Goal: Information Seeking & Learning: Learn about a topic

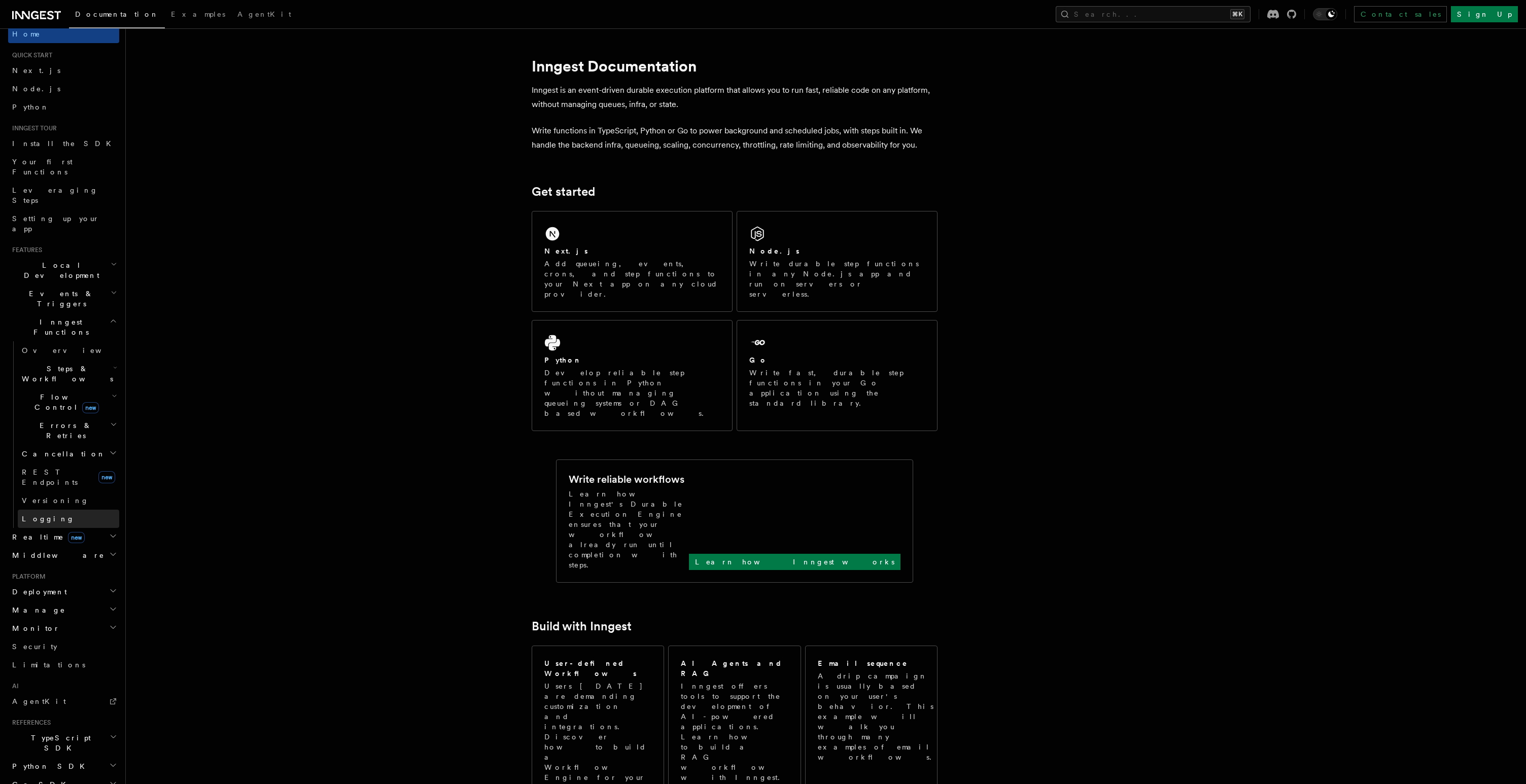
scroll to position [14, 0]
click at [54, 617] on h2 "Monitor" at bounding box center [64, 626] width 111 height 18
click at [73, 635] on link "Insights new" at bounding box center [68, 645] width 101 height 20
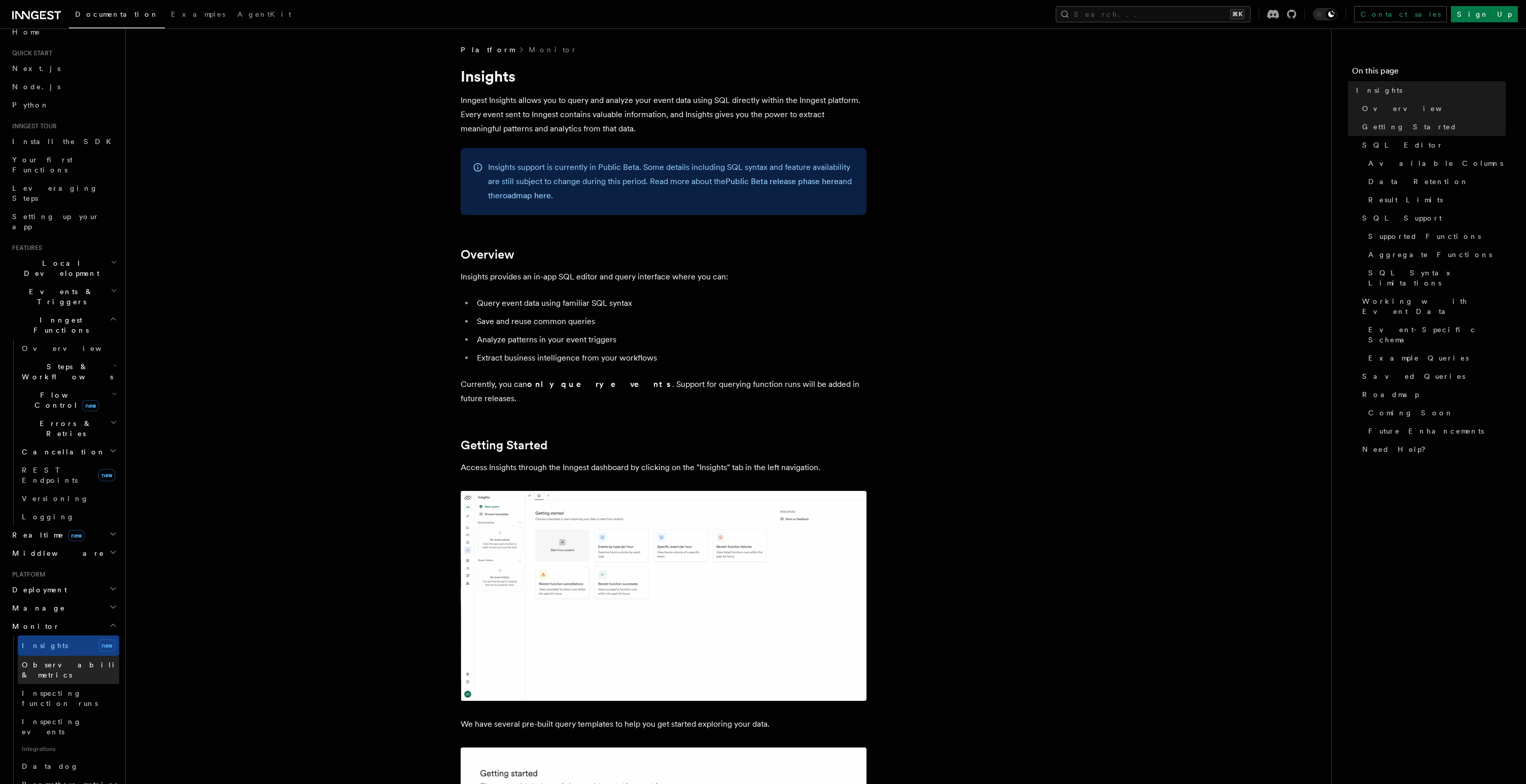
click at [83, 661] on span "Observability & metrics" at bounding box center [74, 670] width 104 height 18
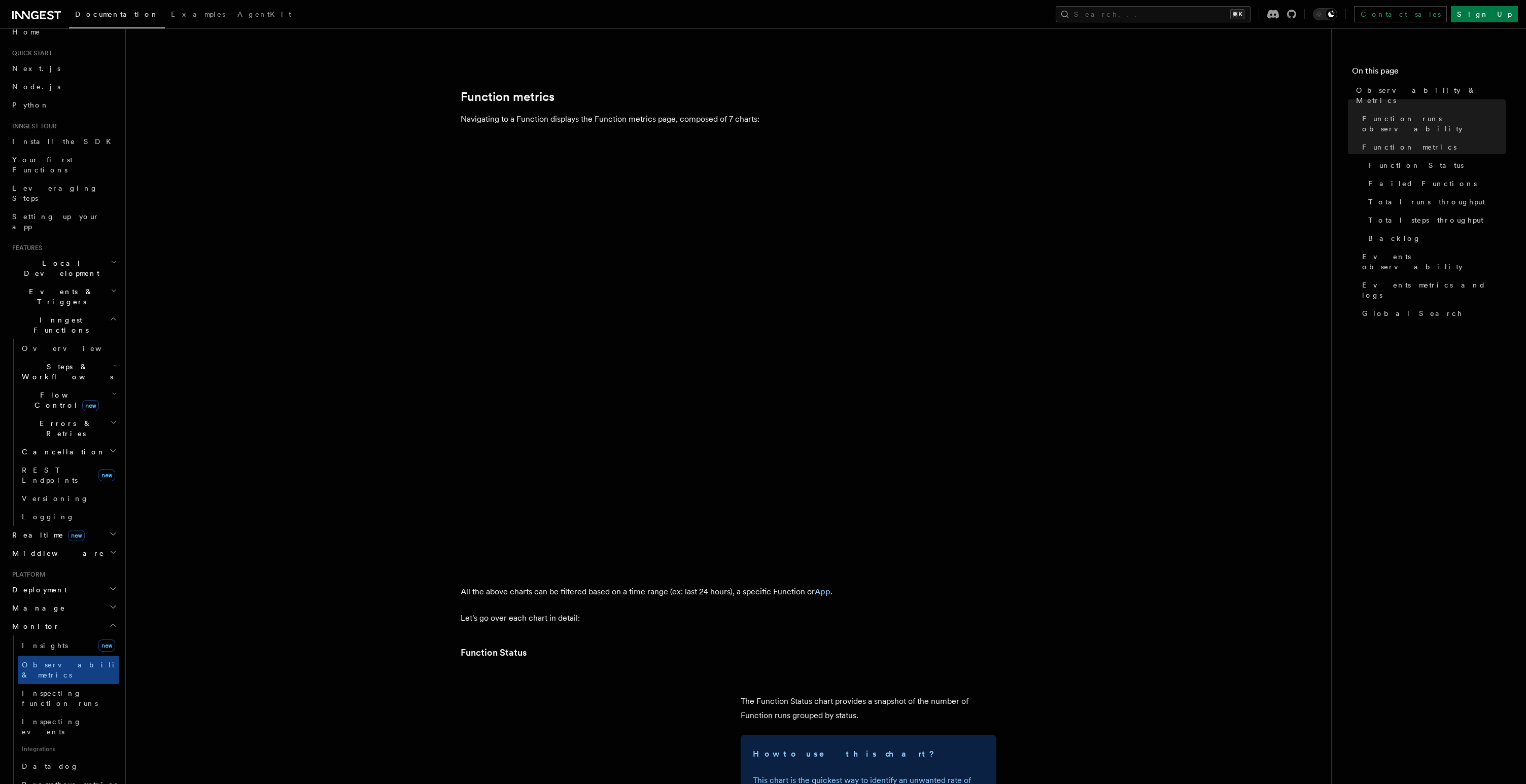
scroll to position [473, 0]
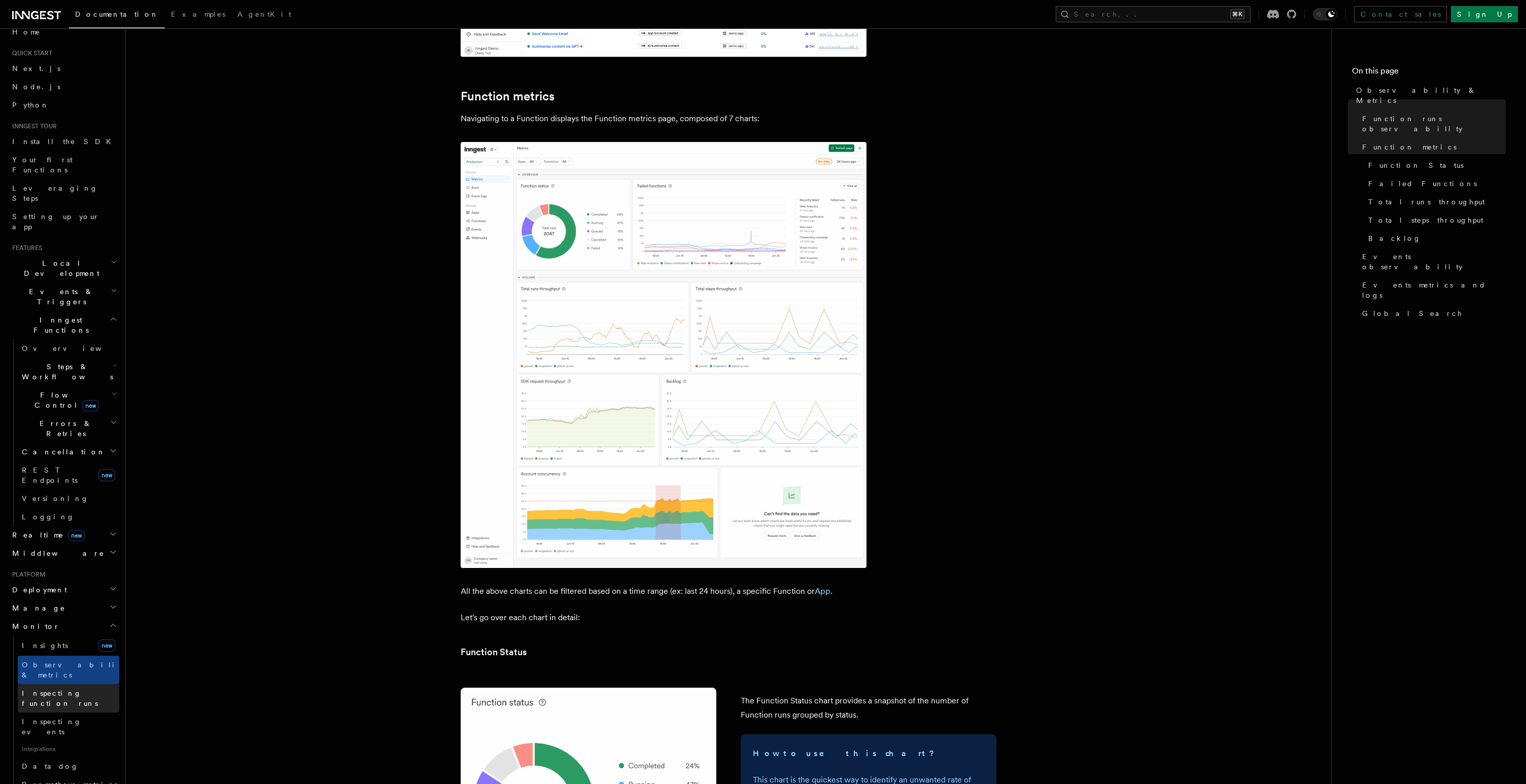
click at [61, 689] on span "Inspecting function runs" at bounding box center [60, 698] width 76 height 18
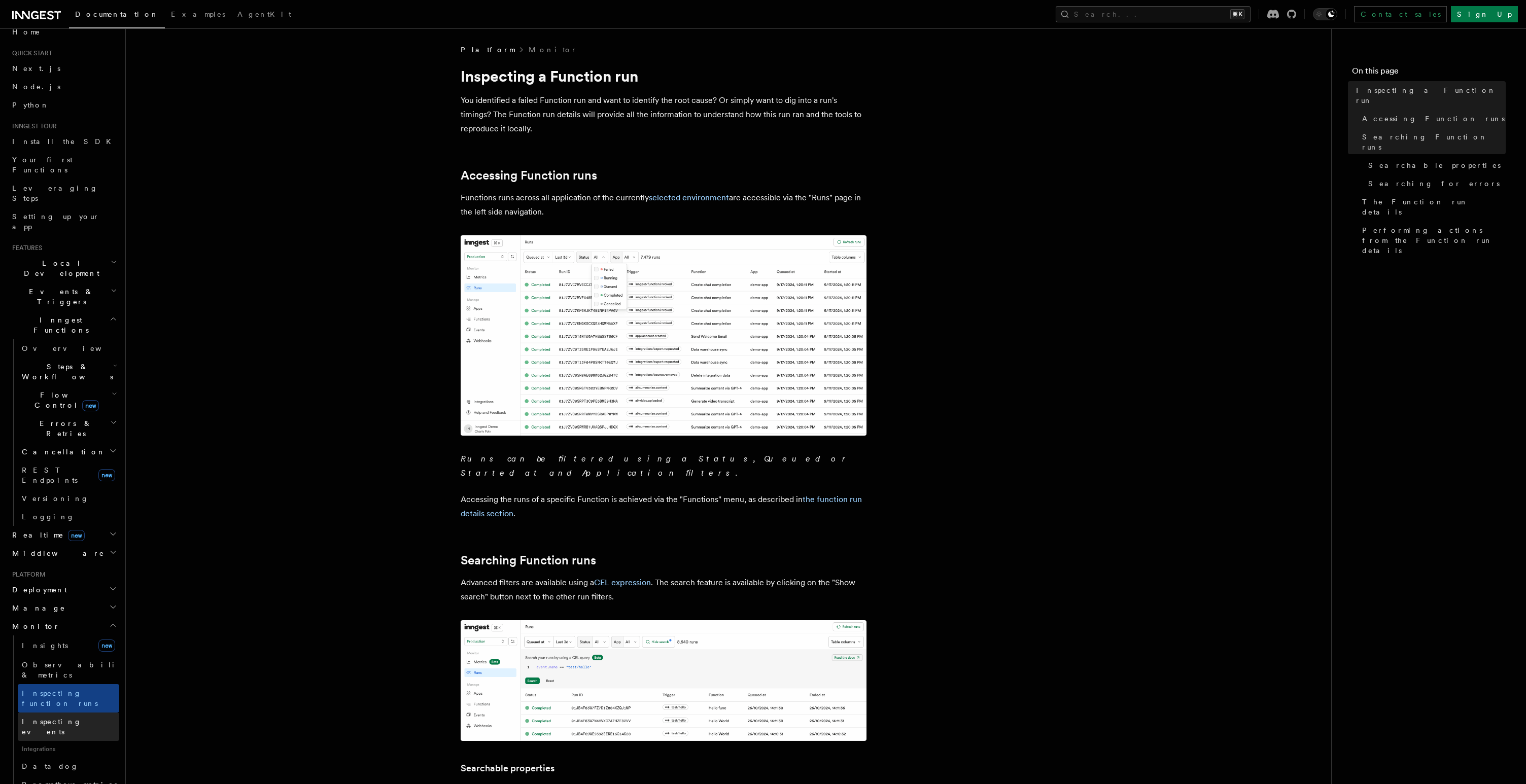
click at [56, 718] on span "Inspecting events" at bounding box center [52, 727] width 60 height 18
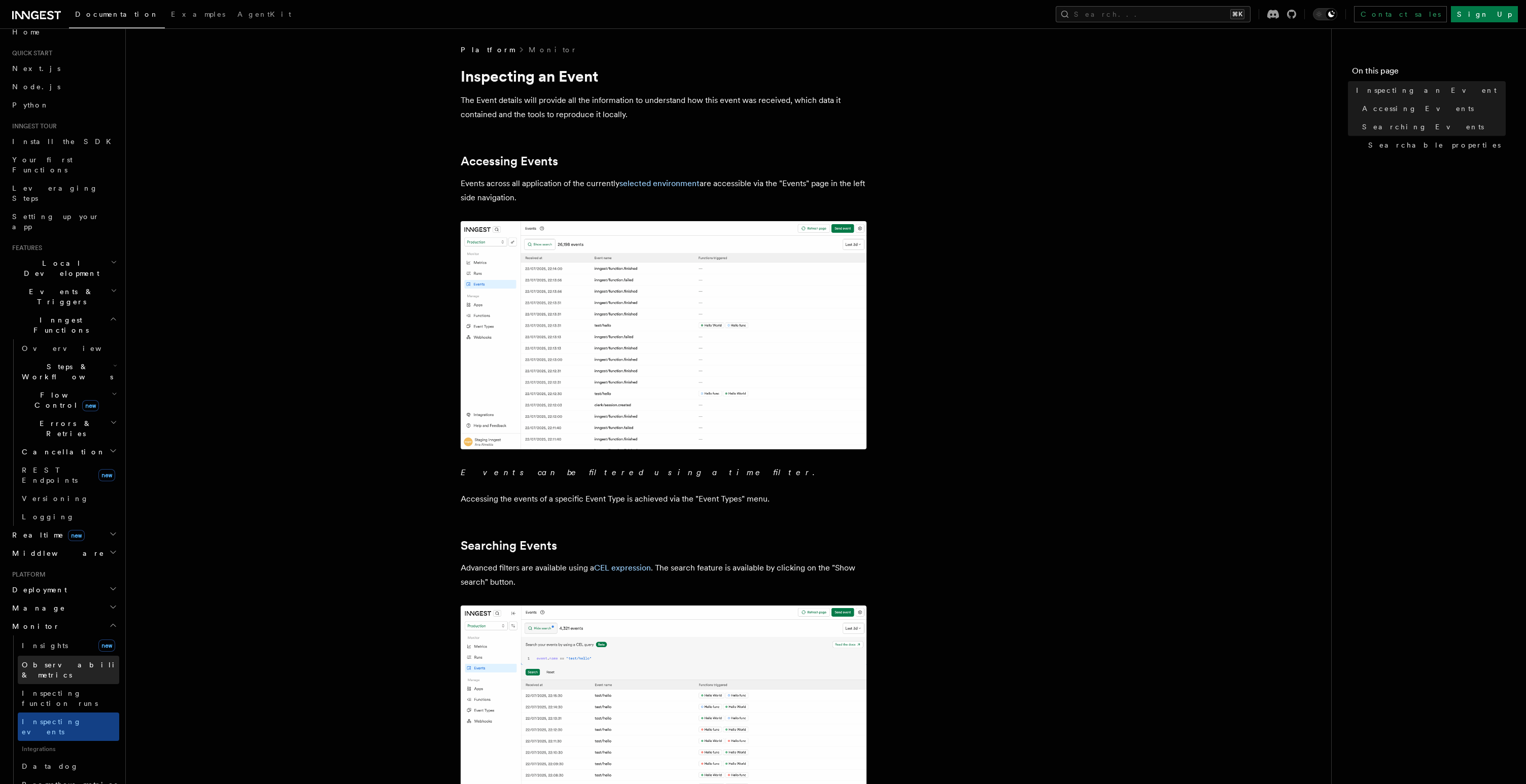
click at [66, 656] on link "Observability & metrics" at bounding box center [68, 670] width 101 height 28
